Goal: Information Seeking & Learning: Learn about a topic

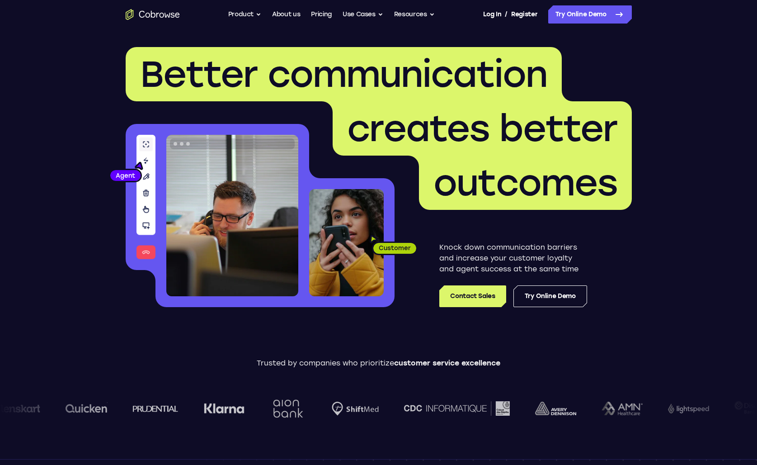
drag, startPoint x: 628, startPoint y: 324, endPoint x: 71, endPoint y: 61, distance: 615.5
click at [591, 18] on link "Try Online Demo" at bounding box center [590, 14] width 84 height 18
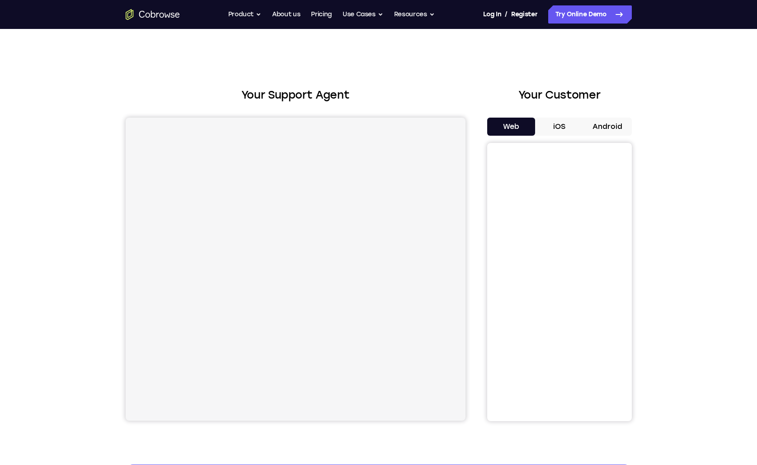
click at [564, 127] on button "iOS" at bounding box center [559, 126] width 48 height 18
click at [605, 126] on button "Android" at bounding box center [607, 126] width 48 height 18
click at [562, 127] on button "iOS" at bounding box center [559, 126] width 48 height 18
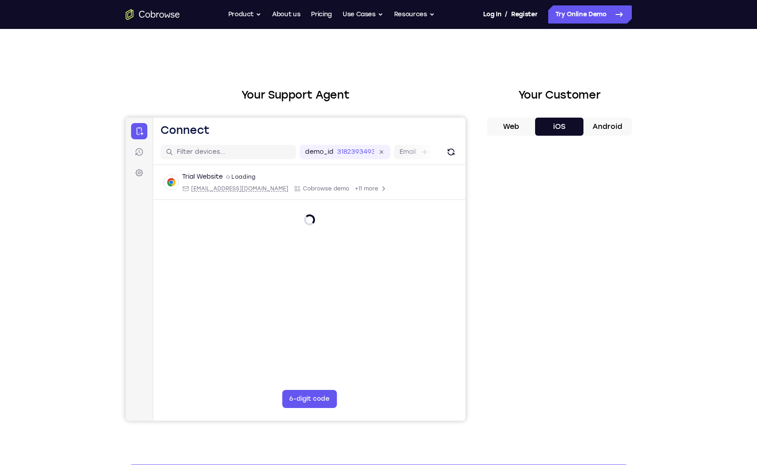
click at [508, 123] on button "Web" at bounding box center [511, 126] width 48 height 18
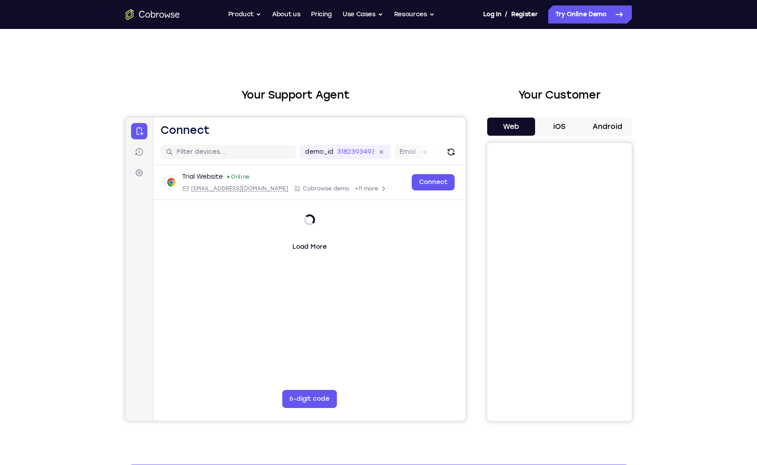
click at [564, 127] on button "iOS" at bounding box center [559, 126] width 48 height 18
click at [608, 127] on button "Android" at bounding box center [607, 126] width 48 height 18
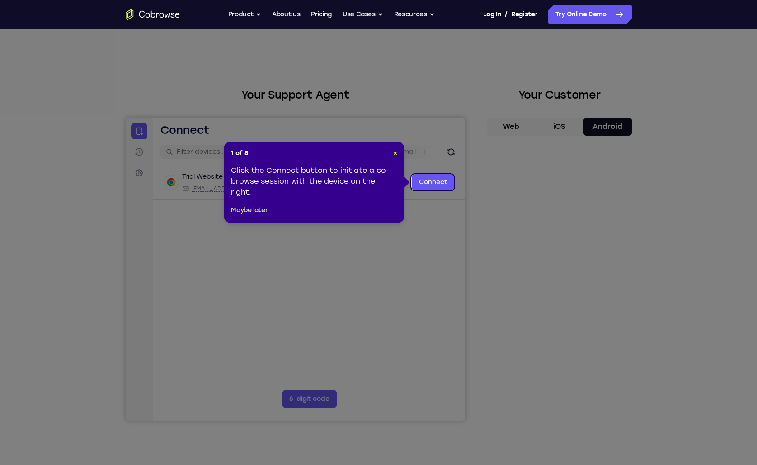
click at [750, 117] on icon at bounding box center [382, 232] width 764 height 465
click at [399, 150] on div "1 of 8 × Click the Connect button to initiate a co-browse session with the devi…" at bounding box center [314, 181] width 181 height 81
click at [397, 153] on div "1 of 8 × Click the Connect button to initiate a co-browse session with the devi…" at bounding box center [314, 181] width 181 height 81
click at [394, 154] on span "×" at bounding box center [395, 153] width 4 height 8
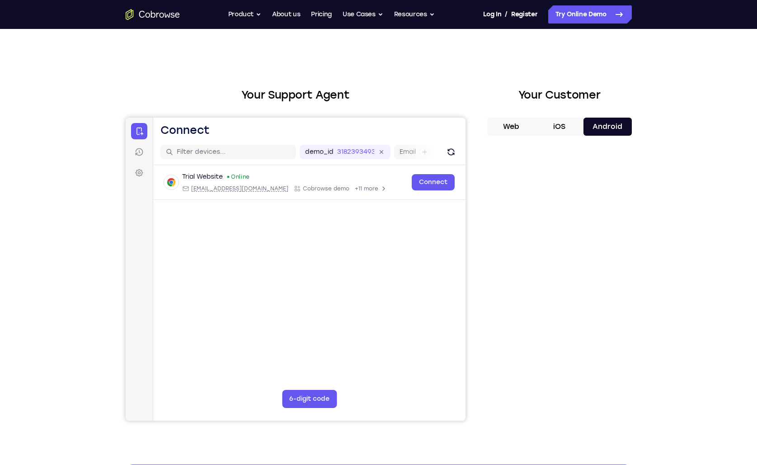
click at [509, 129] on button "Web" at bounding box center [511, 126] width 48 height 18
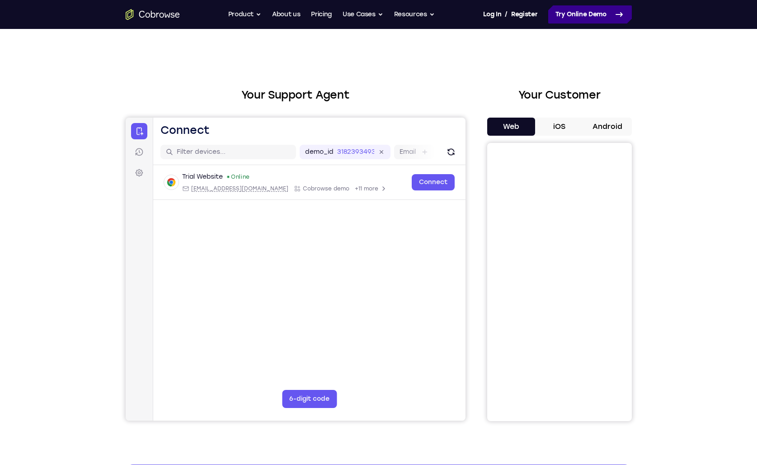
click at [579, 19] on link "Try Online Demo" at bounding box center [590, 14] width 84 height 18
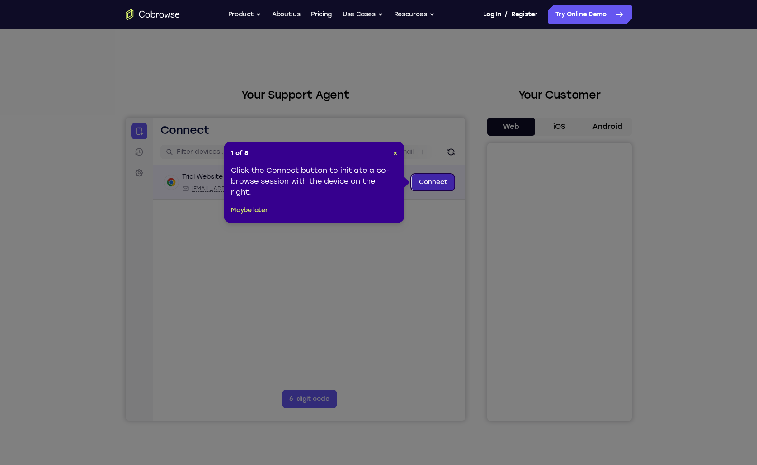
click at [425, 185] on link "Connect" at bounding box center [432, 182] width 43 height 16
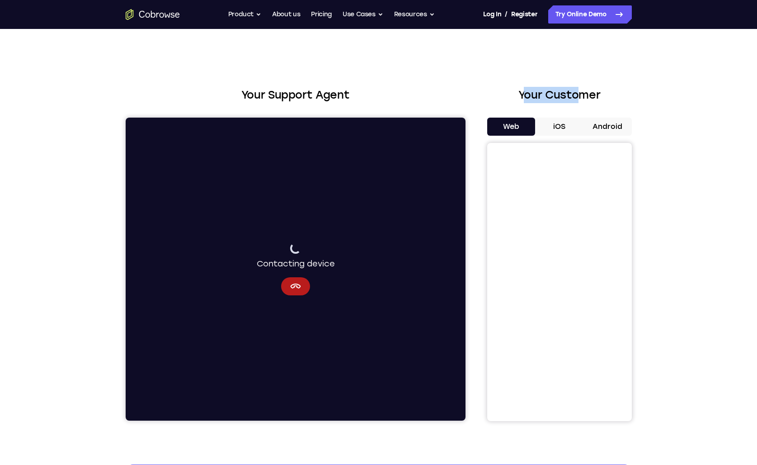
drag, startPoint x: 527, startPoint y: 95, endPoint x: 580, endPoint y: 93, distance: 52.9
click at [580, 93] on h2 "Your Customer" at bounding box center [559, 95] width 145 height 16
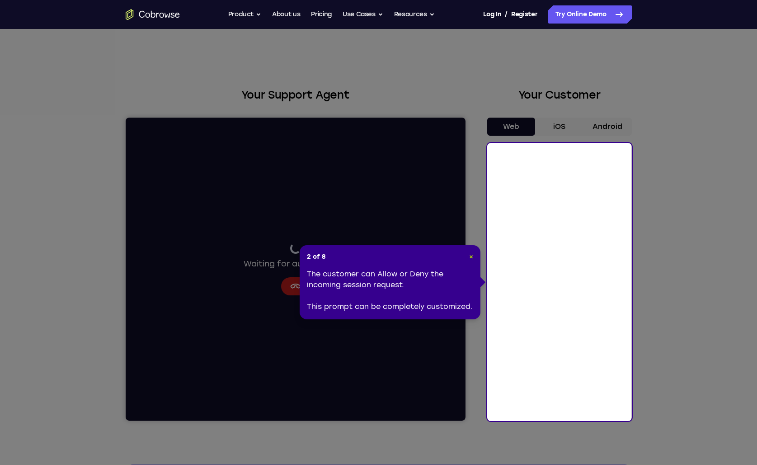
click at [470, 259] on span "×" at bounding box center [471, 257] width 4 height 8
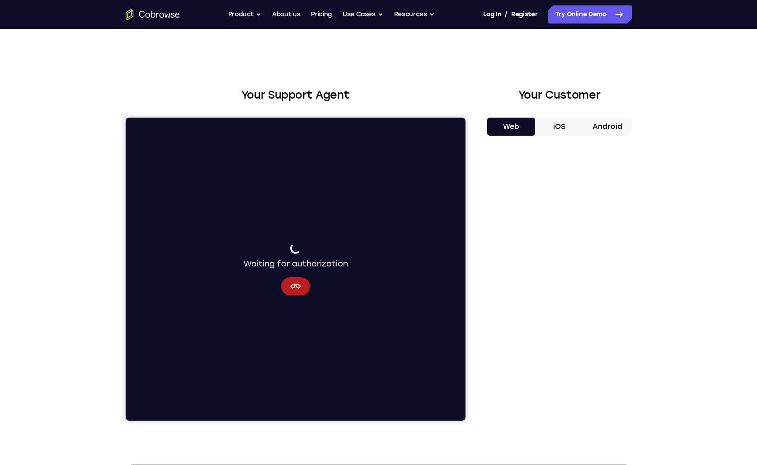
click at [562, 128] on button "iOS" at bounding box center [559, 126] width 48 height 18
click at [596, 126] on button "Android" at bounding box center [607, 126] width 48 height 18
click at [569, 129] on button "iOS" at bounding box center [559, 126] width 48 height 18
click at [522, 128] on button "Web" at bounding box center [511, 126] width 48 height 18
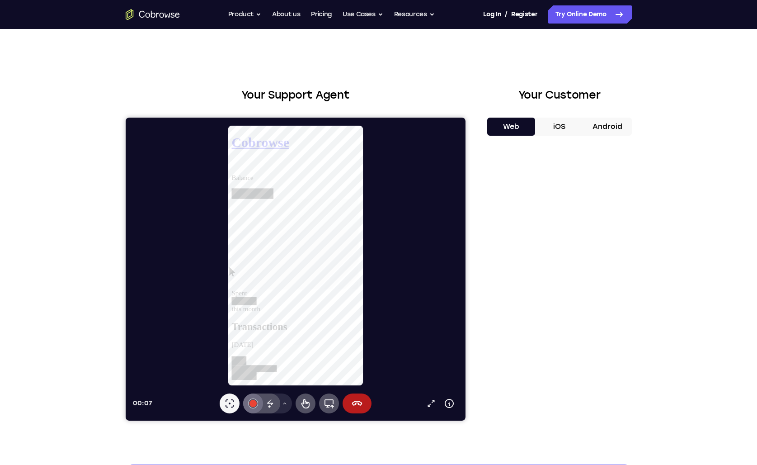
click at [252, 405] on div at bounding box center [252, 402] width 7 height 7
click at [253, 343] on div "Select color #3c4044 Select color #34a853 Select color #e94435 Select color #10…" at bounding box center [252, 344] width 23 height 87
click at [328, 404] on icon at bounding box center [328, 403] width 9 height 9
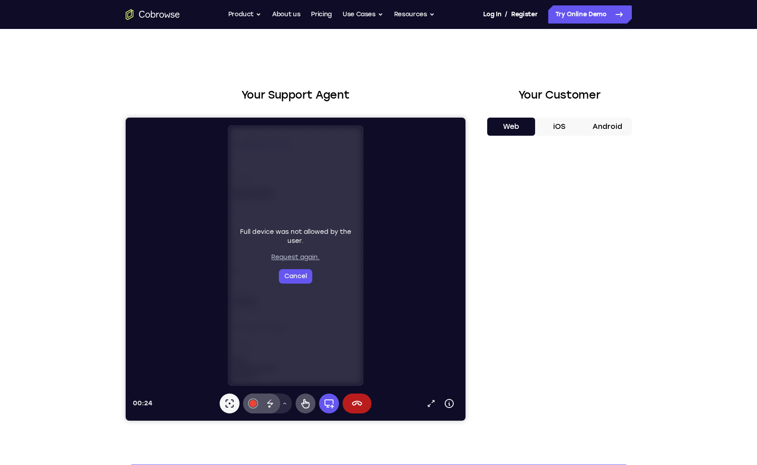
click at [300, 258] on button "Request again." at bounding box center [295, 257] width 48 height 9
click at [293, 271] on button "Cancel" at bounding box center [294, 263] width 33 height 14
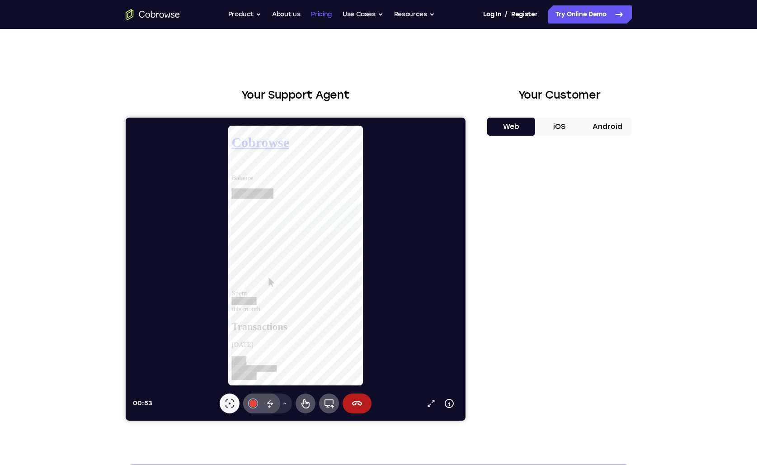
click at [320, 16] on link "Pricing" at bounding box center [321, 14] width 21 height 18
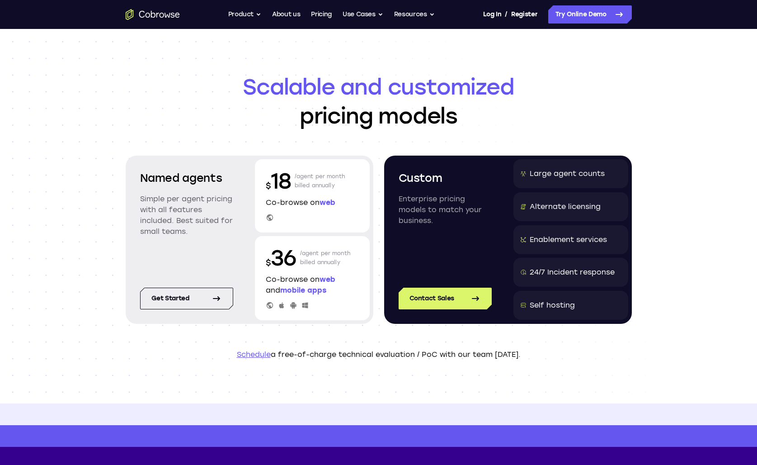
drag, startPoint x: 268, startPoint y: 261, endPoint x: 299, endPoint y: 258, distance: 31.3
click at [302, 258] on div "$ 36 /agent per month billed annually" at bounding box center [312, 257] width 93 height 29
drag, startPoint x: 299, startPoint y: 258, endPoint x: 291, endPoint y: 258, distance: 7.7
click at [291, 258] on div "$ 36 /agent per month billed annually" at bounding box center [312, 257] width 93 height 29
click at [291, 258] on p "$ 36" at bounding box center [281, 257] width 31 height 29
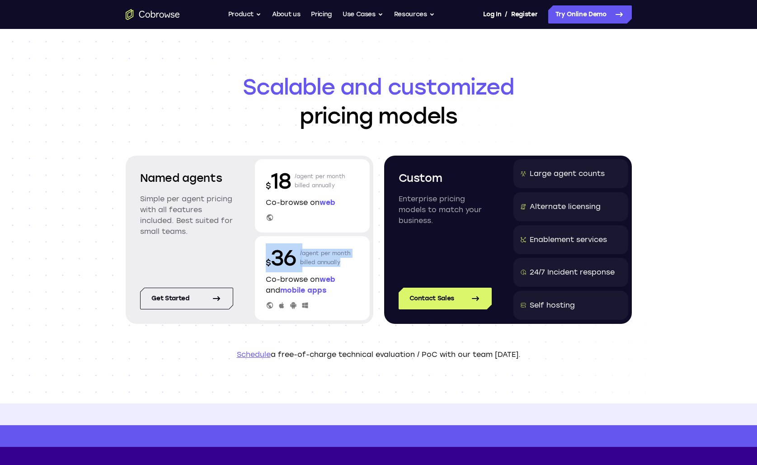
drag, startPoint x: 339, startPoint y: 263, endPoint x: 265, endPoint y: 254, distance: 74.1
click at [266, 254] on div "$ 36 /agent per month billed annually" at bounding box center [312, 257] width 93 height 29
click at [266, 254] on p "$ 36" at bounding box center [281, 257] width 31 height 29
drag, startPoint x: 266, startPoint y: 253, endPoint x: 346, endPoint y: 266, distance: 81.0
click at [346, 266] on div "$ 36 /agent per month billed annually" at bounding box center [312, 257] width 93 height 29
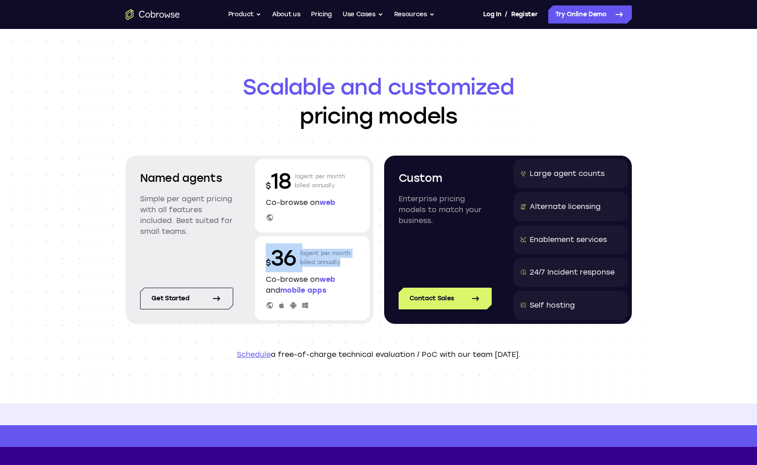
click at [345, 265] on p "/agent per month billed annually" at bounding box center [325, 257] width 51 height 29
click at [340, 263] on p "/agent per month billed annually" at bounding box center [325, 257] width 51 height 29
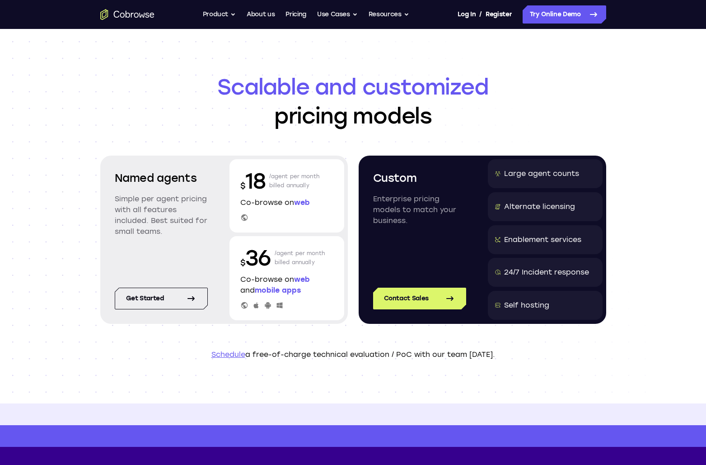
click at [676, 170] on div "Scalable and customized pricing models Named agents Simple per agent pricing wi…" at bounding box center [353, 216] width 706 height 374
click at [673, 169] on div "Scalable and customized pricing models Named agents Simple per agent pricing wi…" at bounding box center [353, 216] width 706 height 374
click at [645, 129] on div "Scalable and customized pricing models Named agents Simple per agent pricing wi…" at bounding box center [353, 216] width 706 height 374
click at [193, 81] on span "Scalable and customized" at bounding box center [353, 86] width 506 height 29
click at [228, 18] on button "Product" at bounding box center [219, 14] width 33 height 18
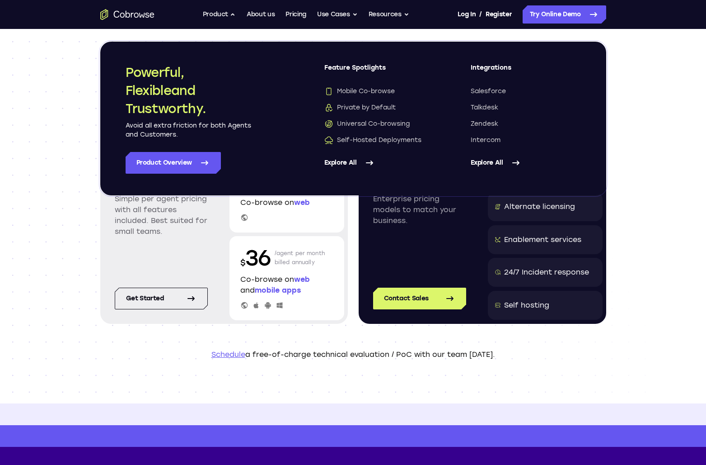
click at [59, 145] on div "Scalable and customized pricing models Named agents Simple per agent pricing wi…" at bounding box center [353, 216] width 706 height 374
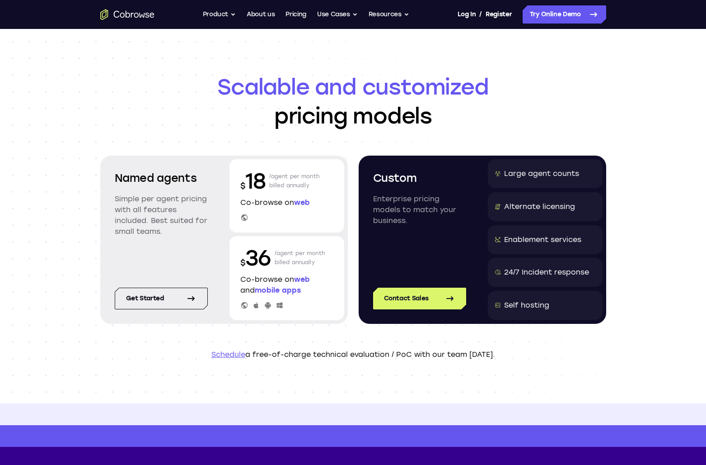
click at [699, 354] on div "Scalable and customized pricing models Named agents Simple per agent pricing wi…" at bounding box center [353, 216] width 706 height 374
